Goal: Navigation & Orientation: Find specific page/section

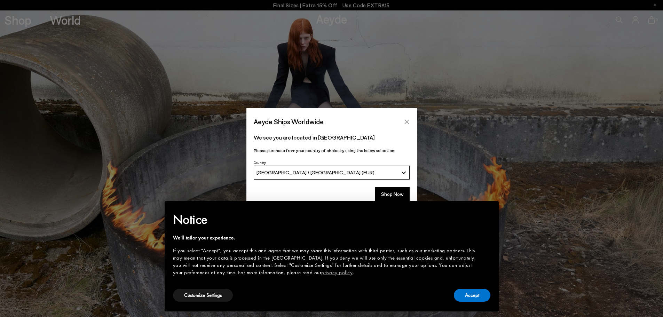
click at [407, 120] on icon "Close" at bounding box center [407, 122] width 6 height 6
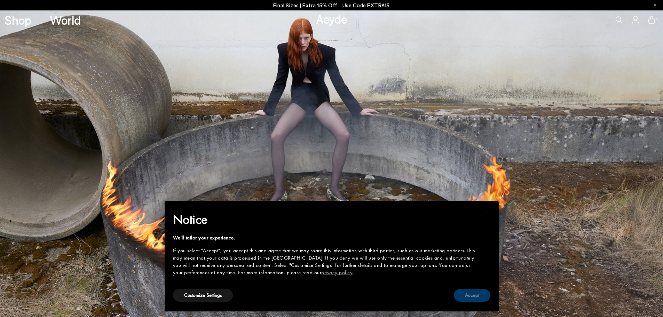
click at [467, 290] on button "Accept" at bounding box center [472, 295] width 37 height 13
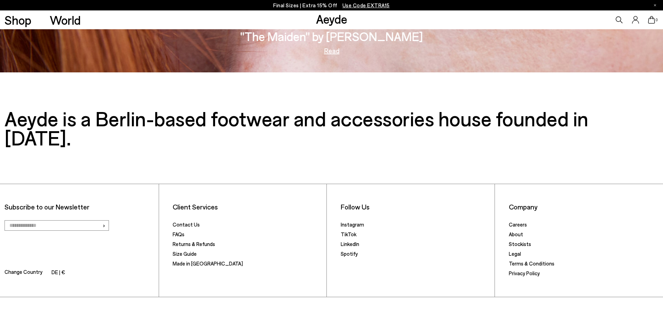
scroll to position [1443, 0]
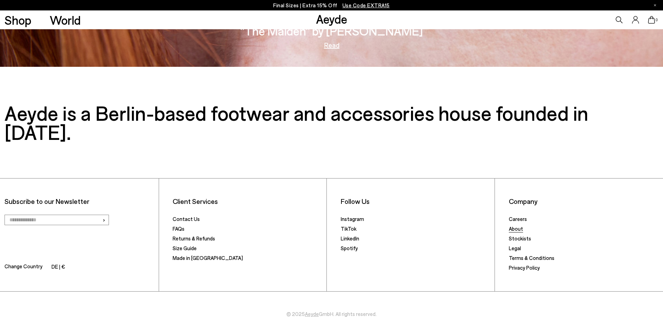
click at [516, 225] on link "About" at bounding box center [515, 228] width 14 height 6
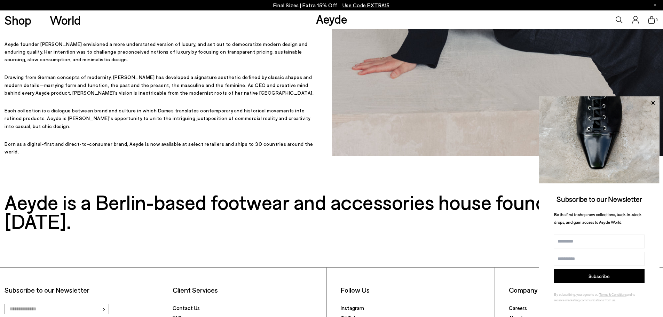
scroll to position [313, 0]
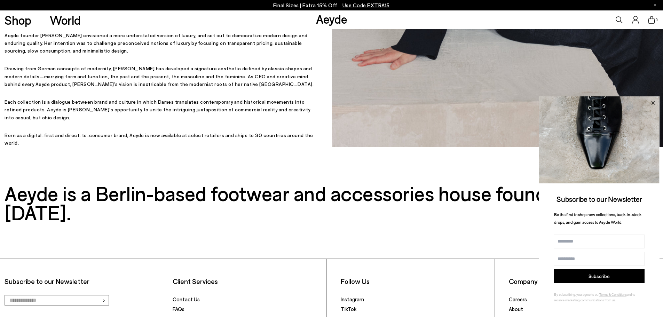
click at [653, 102] on icon at bounding box center [652, 102] width 3 height 3
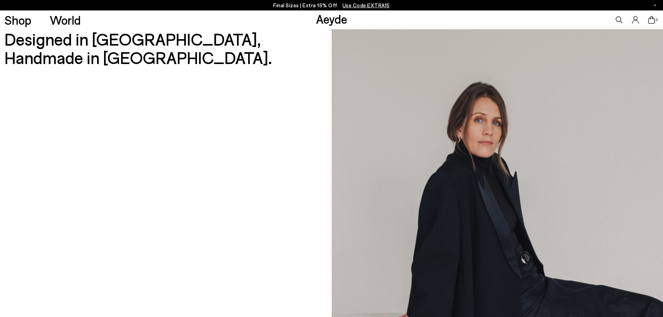
scroll to position [0, 0]
